Goal: Navigation & Orientation: Find specific page/section

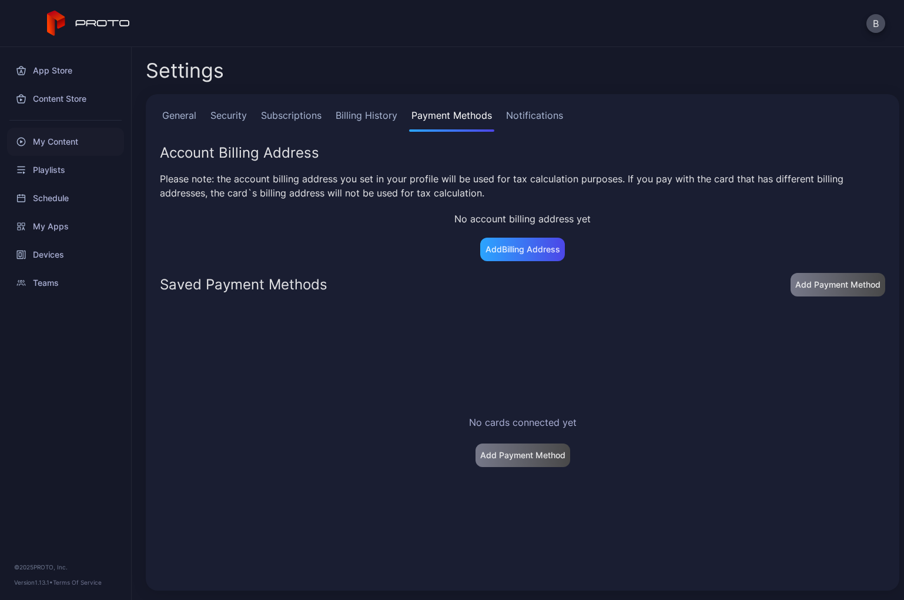
click at [54, 146] on div "My Content" at bounding box center [65, 142] width 117 height 28
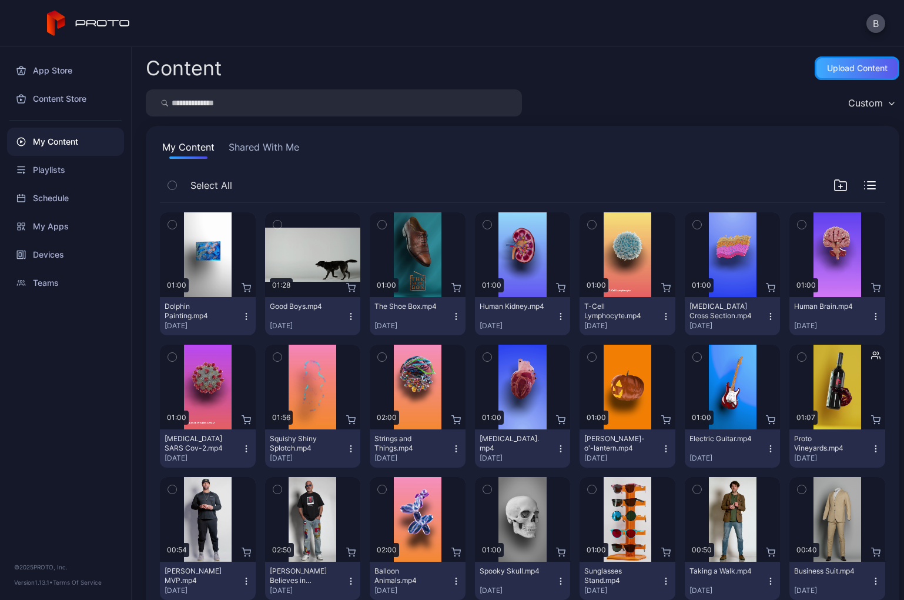
click at [826, 74] on div "Upload Content" at bounding box center [857, 68] width 85 height 24
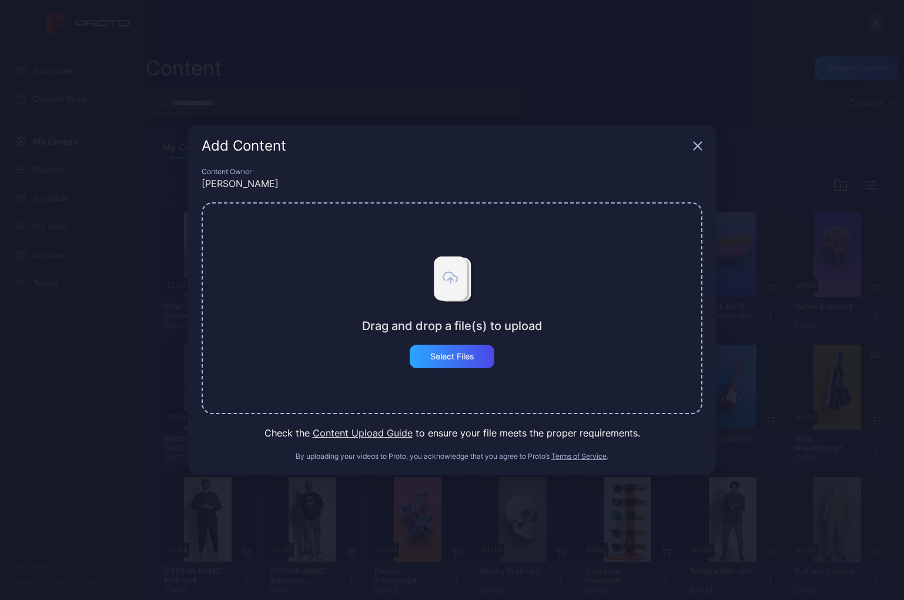
click at [701, 149] on icon "button" at bounding box center [698, 146] width 8 height 8
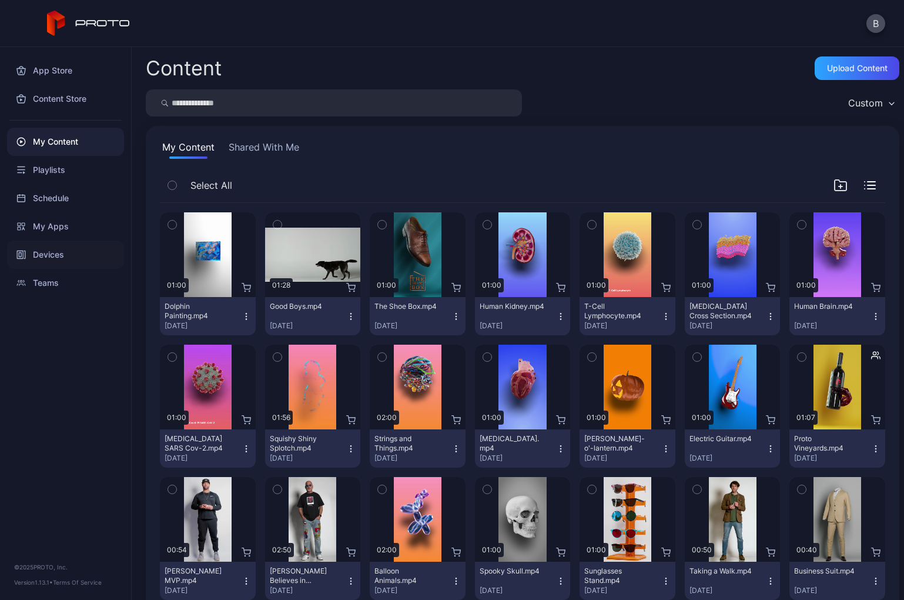
click at [68, 262] on div "Devices" at bounding box center [65, 254] width 117 height 28
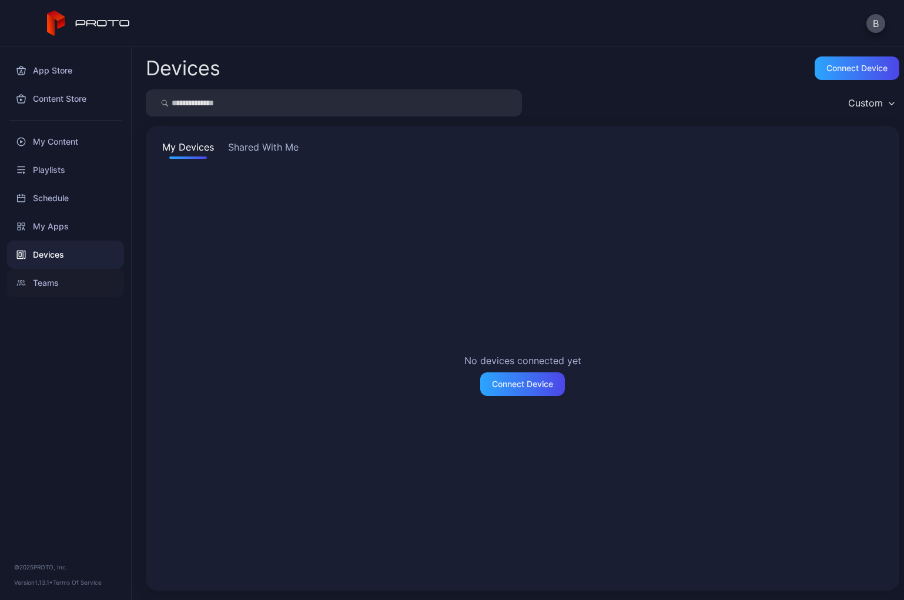
click at [55, 283] on div "Teams" at bounding box center [65, 283] width 117 height 28
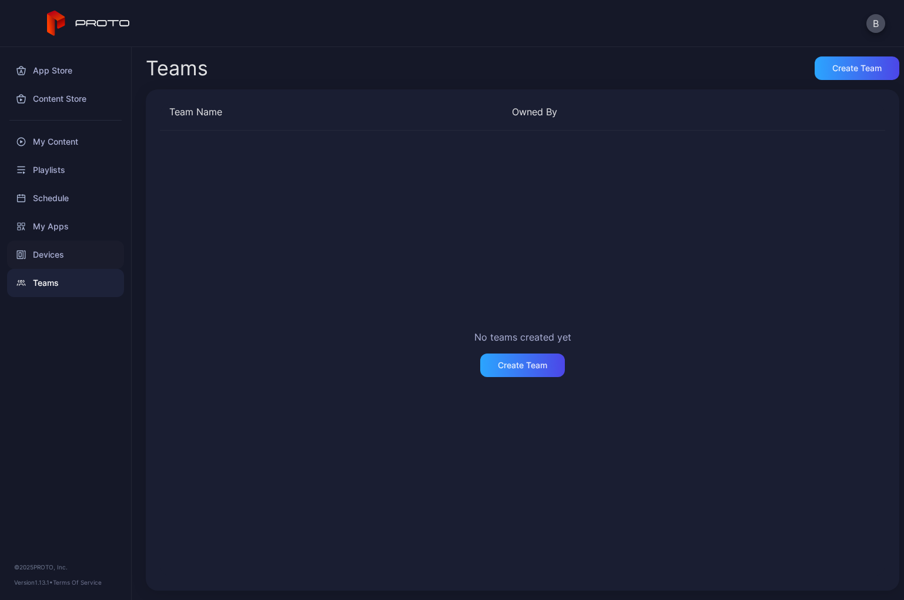
click at [61, 259] on div "Devices" at bounding box center [65, 254] width 117 height 28
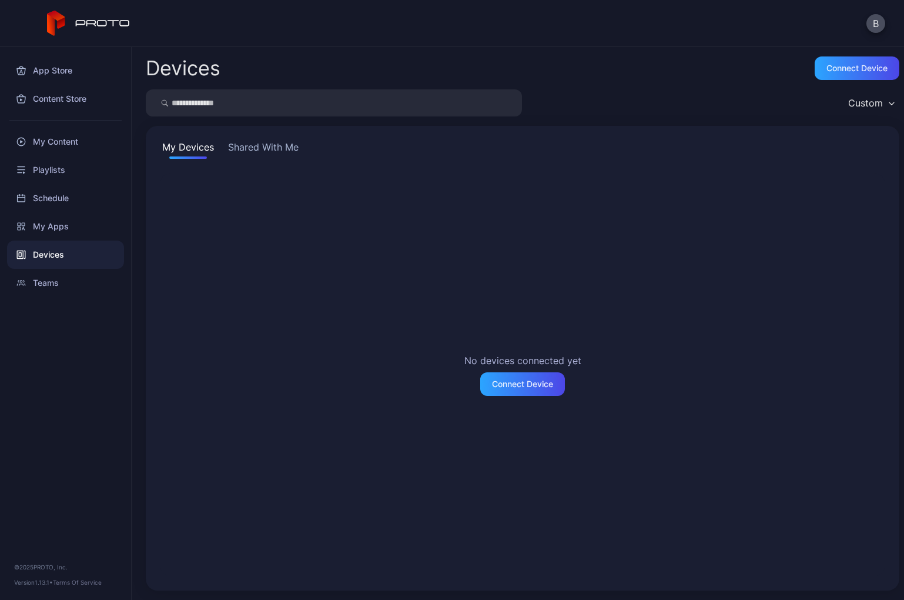
click at [254, 150] on button "Shared With Me" at bounding box center [263, 149] width 75 height 19
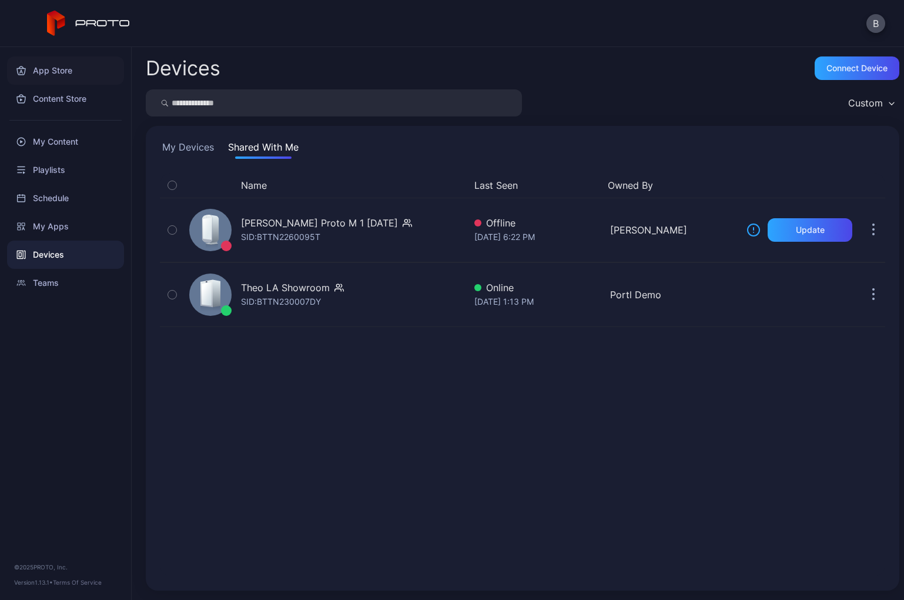
click at [26, 72] on div "App Store" at bounding box center [65, 70] width 117 height 28
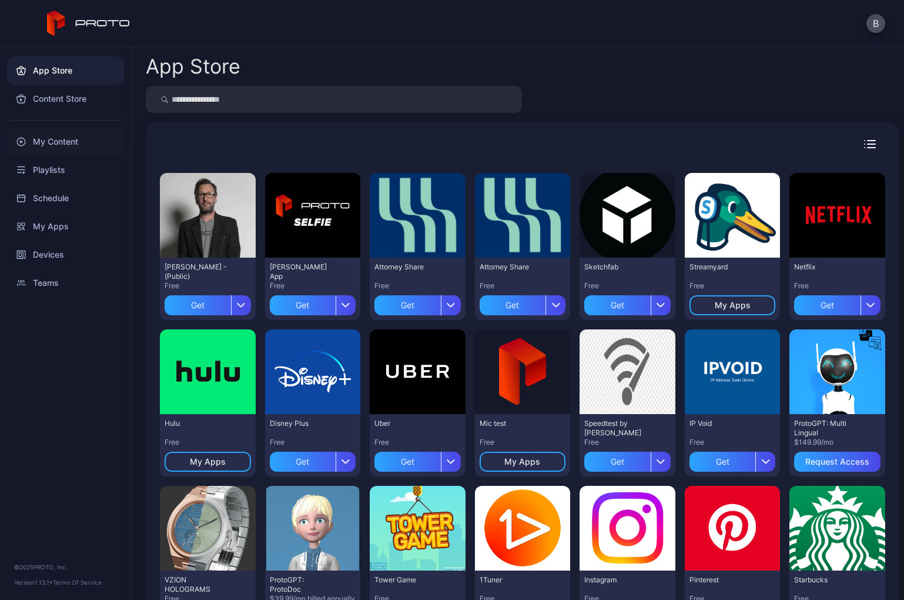
click at [70, 142] on div "My Content" at bounding box center [65, 142] width 117 height 28
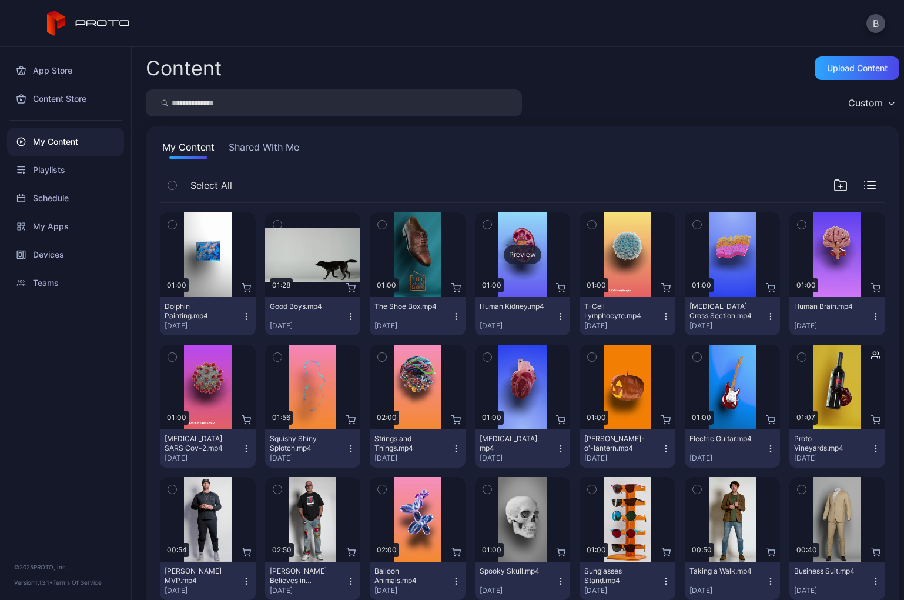
click at [525, 252] on div "Preview" at bounding box center [523, 254] width 38 height 19
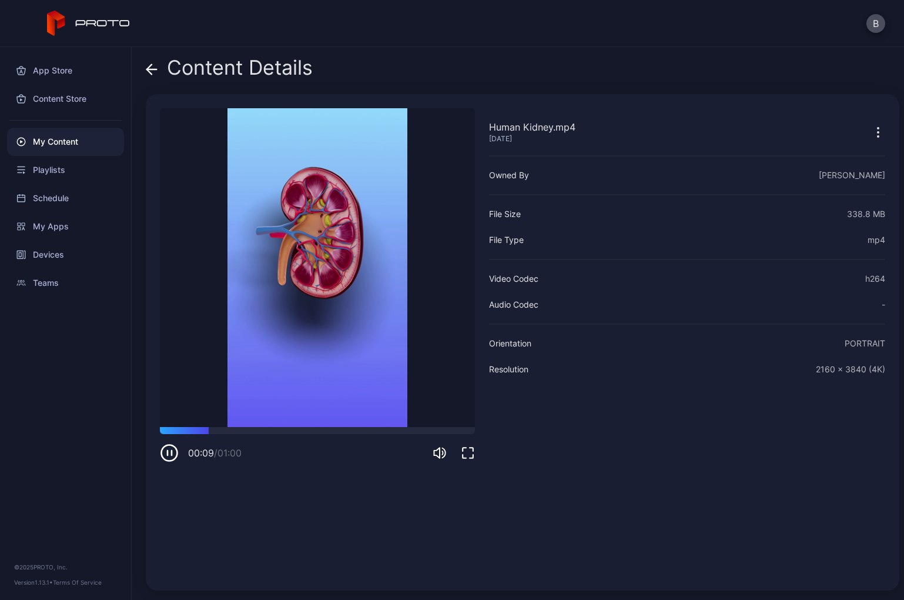
click at [155, 72] on icon at bounding box center [152, 69] width 12 height 12
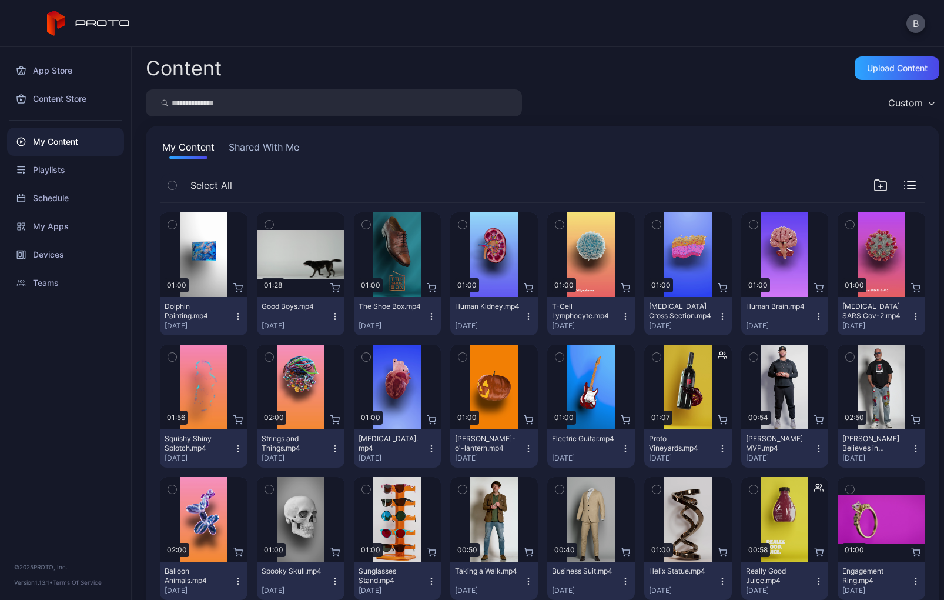
click at [1, 225] on div "App Store Content Store My Content Playlists Schedule My Apps Devices Teams" at bounding box center [65, 172] width 131 height 250
